Goal: Information Seeking & Learning: Learn about a topic

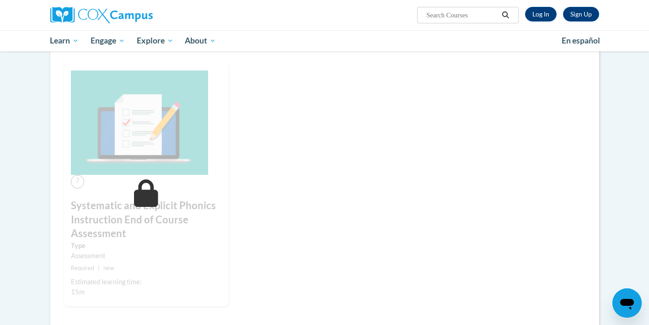
scroll to position [613, 0]
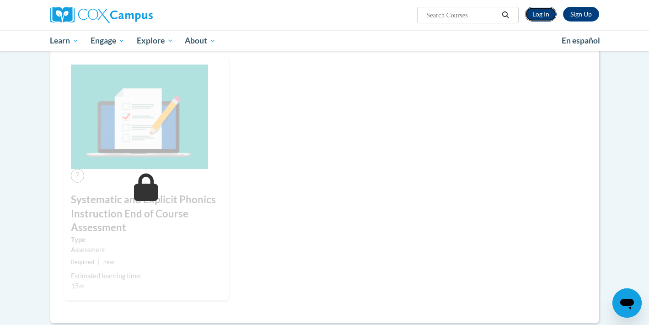
click at [545, 16] on link "Log In" at bounding box center [541, 14] width 32 height 15
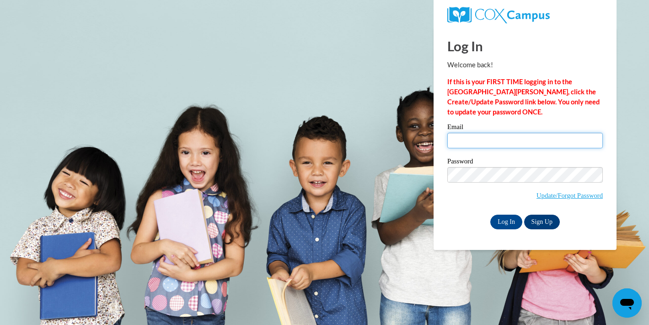
type input "mfoshagfickbohm@mtsd.k12.wi.us"
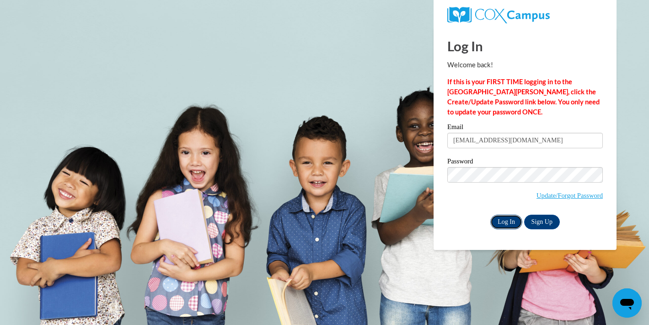
click at [501, 219] on input "Log In" at bounding box center [506, 221] width 32 height 15
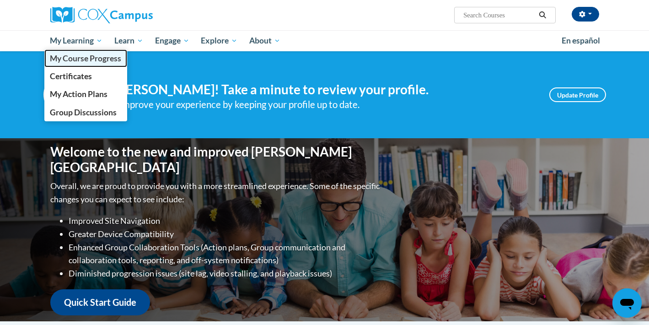
click at [73, 61] on span "My Course Progress" at bounding box center [85, 58] width 71 height 10
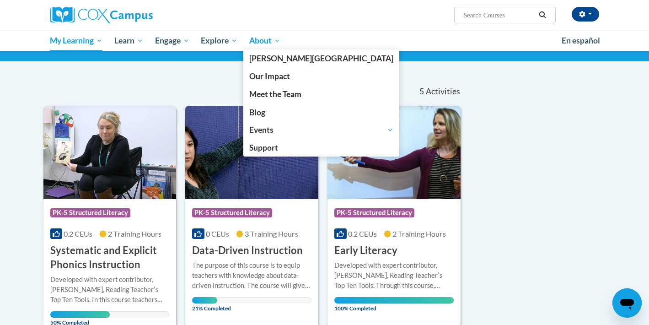
scroll to position [64, 0]
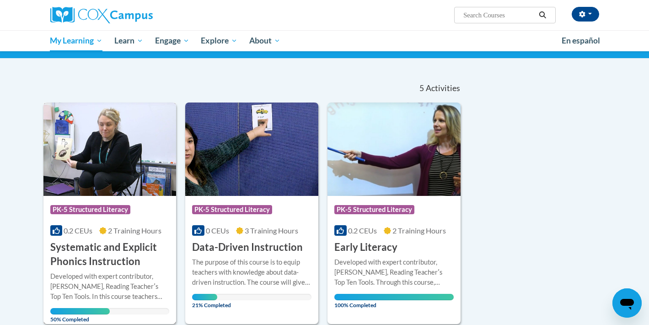
click at [105, 226] on span at bounding box center [102, 230] width 7 height 9
click at [93, 266] on h3 "Systematic and Explicit Phonics Instruction" at bounding box center [109, 254] width 119 height 28
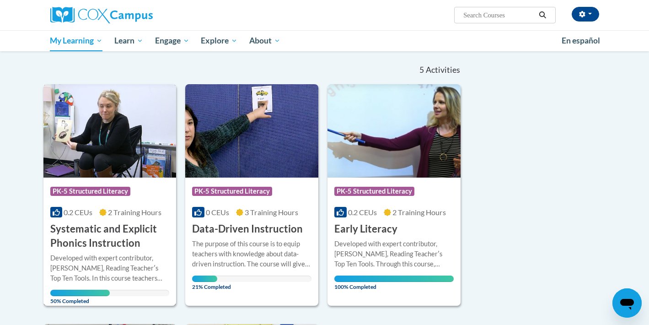
scroll to position [85, 0]
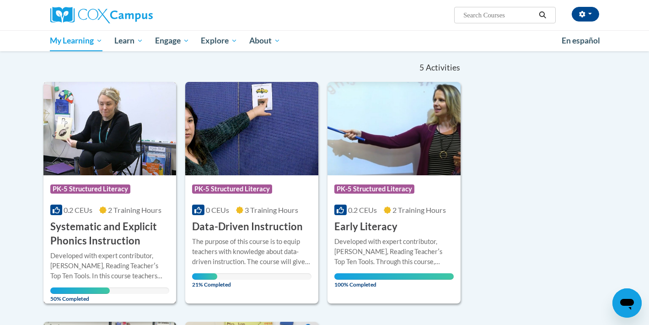
click at [104, 263] on div "Developed with expert contributor, Dr. Deborah Glaser, Reading Teacherʹs Top Te…" at bounding box center [109, 266] width 119 height 30
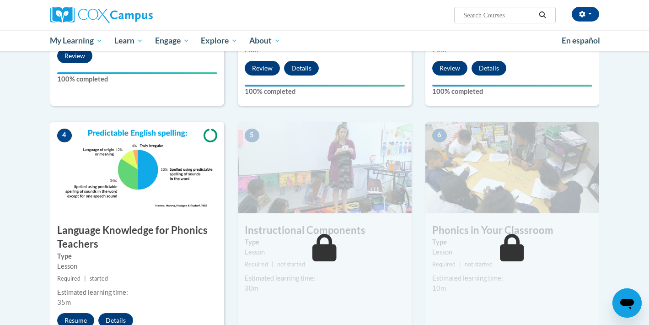
click at [104, 263] on div "Lesson" at bounding box center [137, 266] width 160 height 10
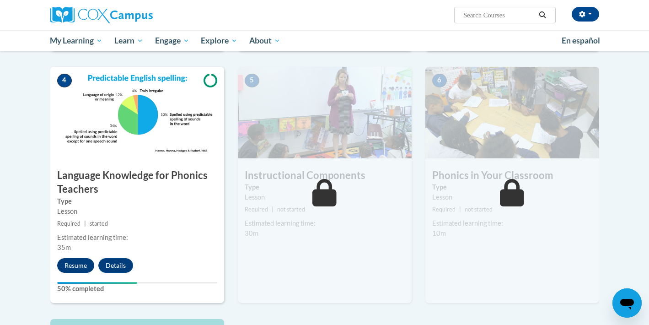
scroll to position [411, 0]
click at [75, 265] on button "Resume" at bounding box center [75, 264] width 37 height 15
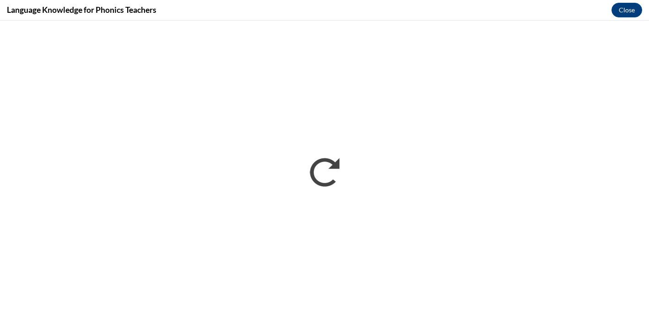
scroll to position [0, 0]
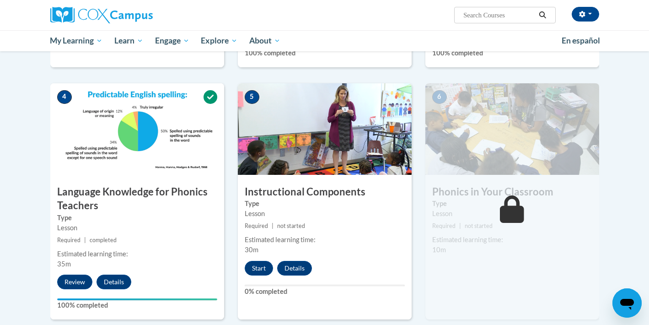
scroll to position [423, 0]
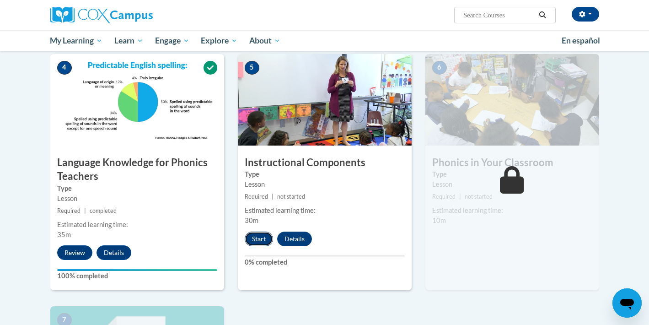
click at [251, 231] on button "Start" at bounding box center [259, 238] width 28 height 15
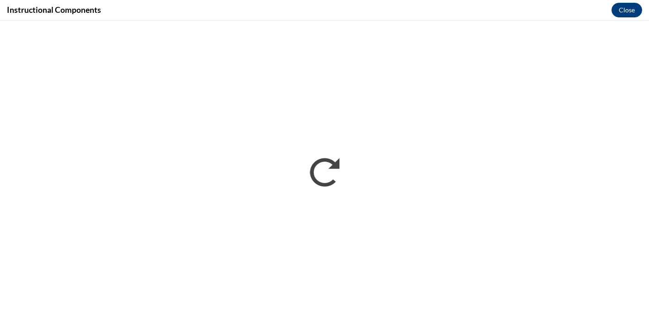
scroll to position [0, 0]
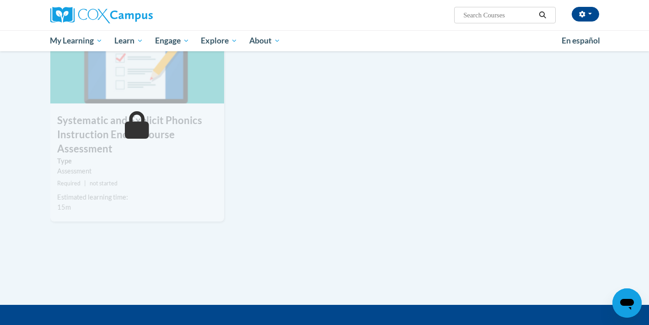
scroll to position [716, 0]
